Goal: Information Seeking & Learning: Learn about a topic

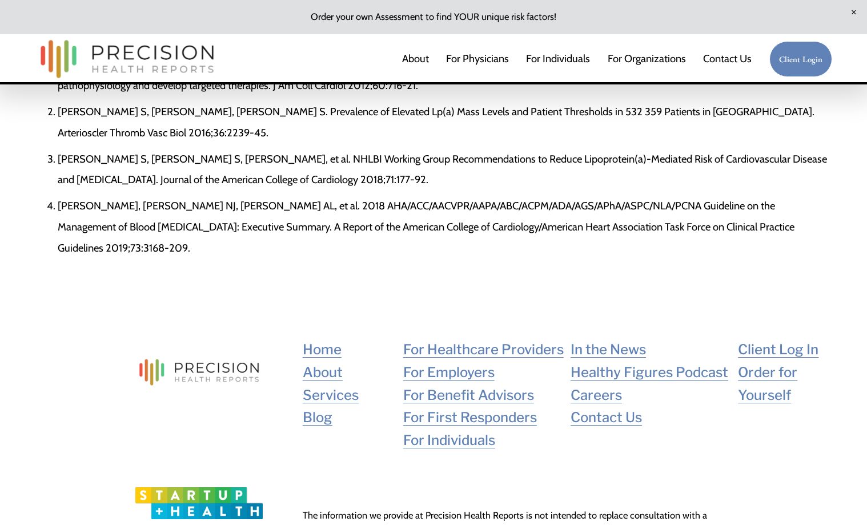
scroll to position [2047, 0]
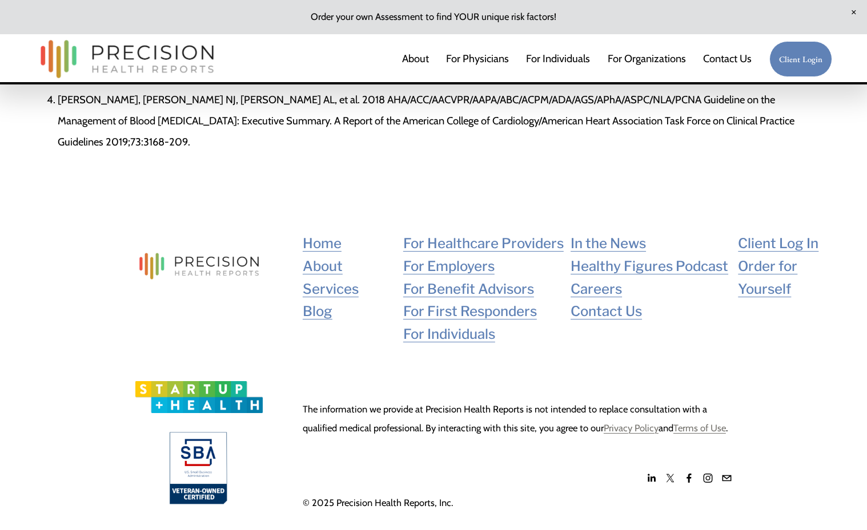
click at [822, 336] on div "Home About Services Blog For Healthcare Providers For Employers For Benefit Adv…" at bounding box center [433, 372] width 867 height 280
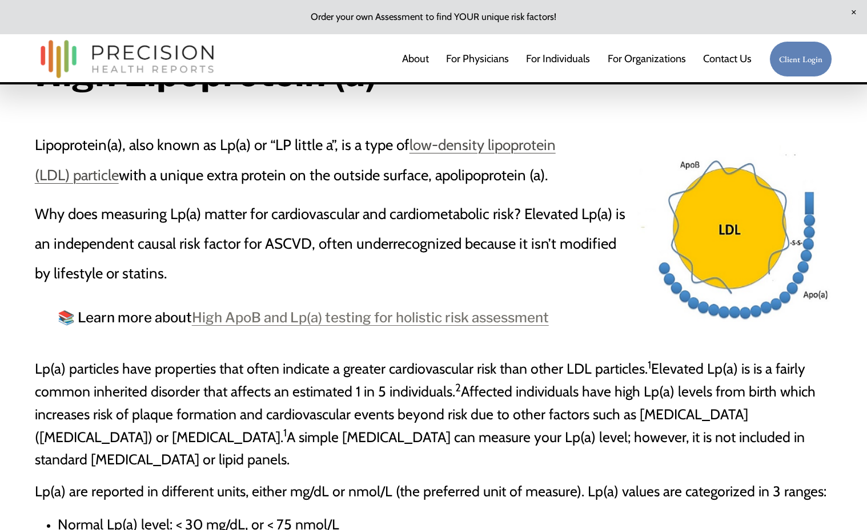
scroll to position [171, 0]
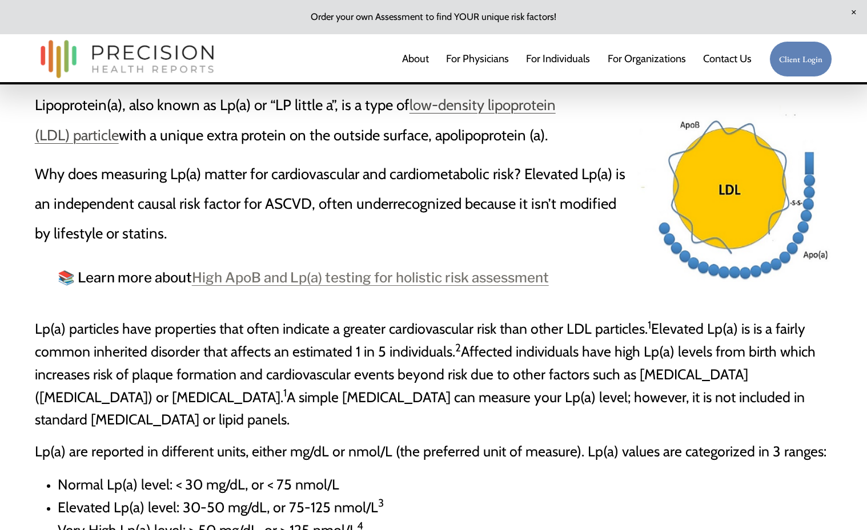
click at [277, 283] on link "High ApoB and Lp(a) testing for holistic risk assessment" at bounding box center [370, 277] width 357 height 17
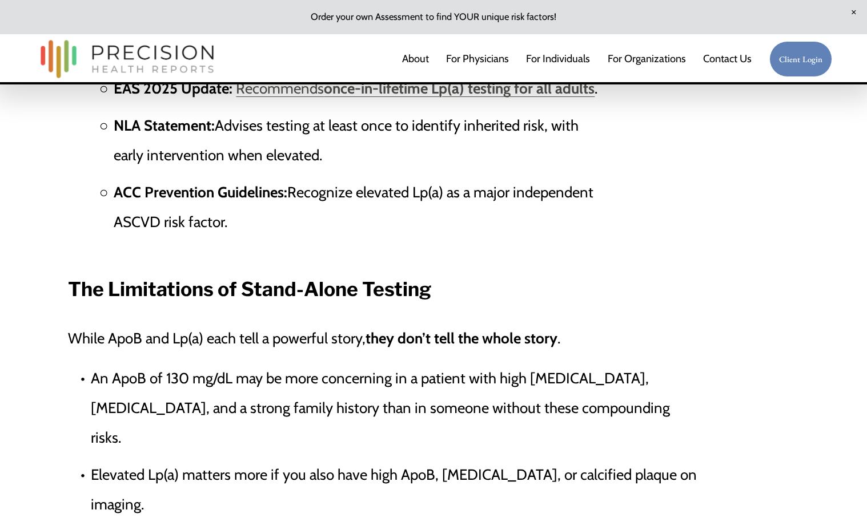
scroll to position [1541, 0]
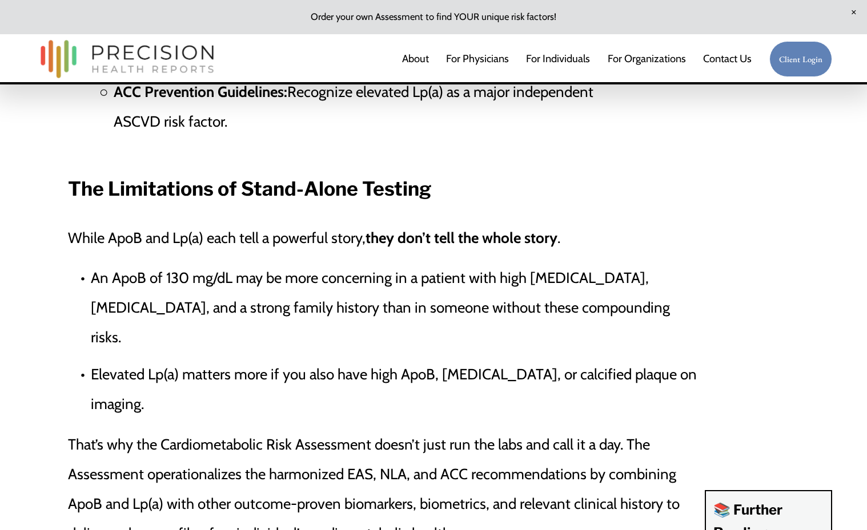
click at [526, 342] on p "An ApoB of 130 mg/dL may be more concerning in a patient with high [MEDICAL_DAT…" at bounding box center [394, 307] width 607 height 89
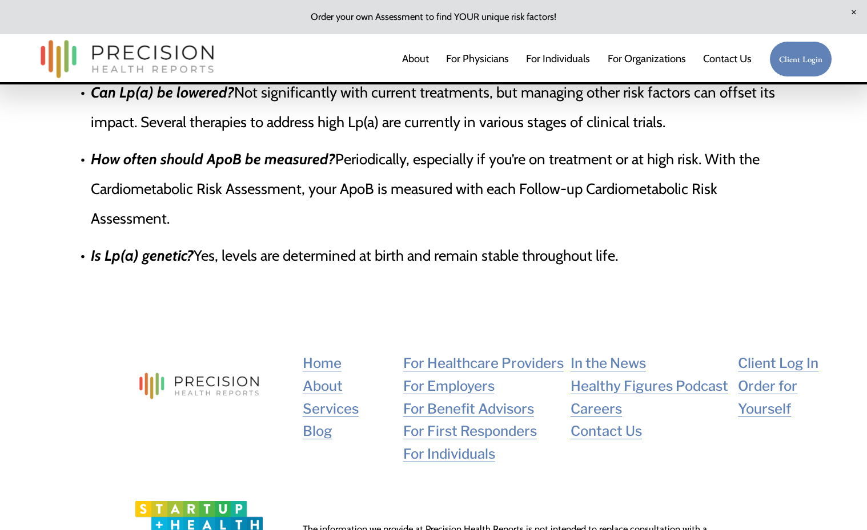
scroll to position [4111, 0]
